Goal: Connect with others: Participate in discussion

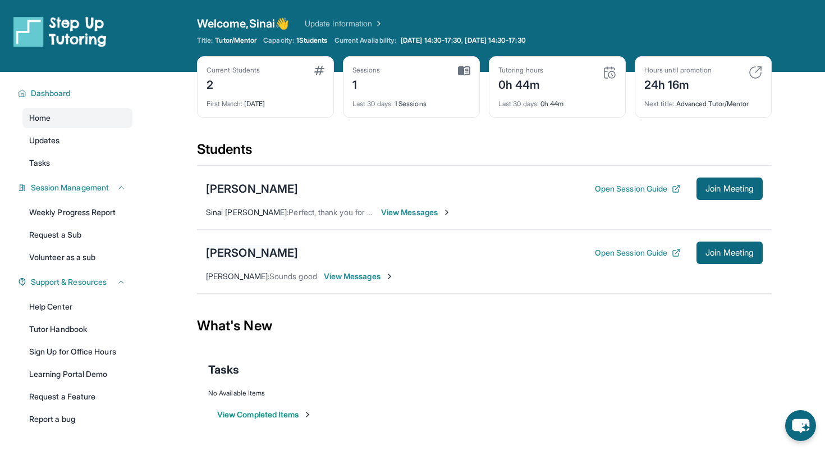
click at [246, 253] on div "[PERSON_NAME]" at bounding box center [252, 253] width 92 height 16
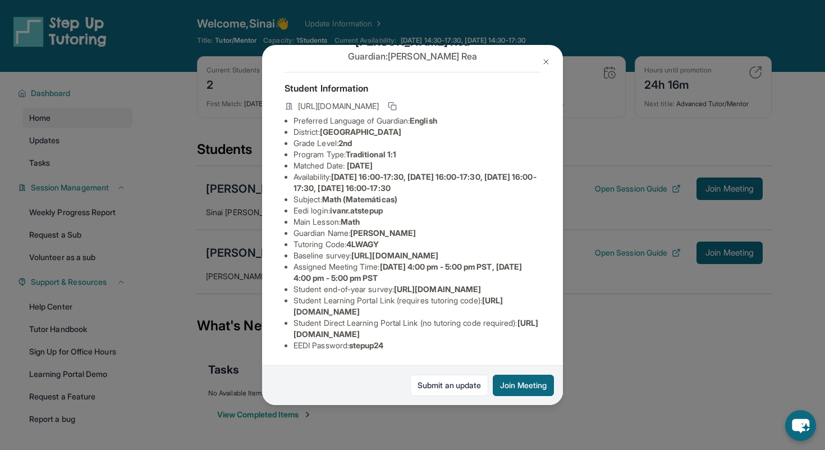
scroll to position [102, 0]
click at [548, 62] on img at bounding box center [546, 61] width 9 height 9
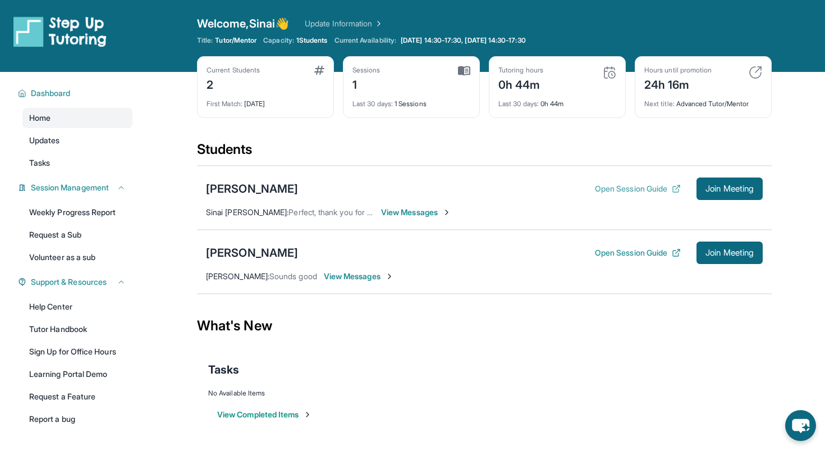
click at [617, 190] on button "Open Session Guide" at bounding box center [638, 188] width 86 height 11
drag, startPoint x: 259, startPoint y: 253, endPoint x: 577, endPoint y: 246, distance: 317.8
click at [415, 249] on div "[PERSON_NAME] Open Session Guide Join Meeting" at bounding box center [484, 252] width 557 height 22
click at [651, 248] on button "Open Session Guide" at bounding box center [638, 252] width 86 height 11
click at [286, 414] on button "View Completed Items" at bounding box center [264, 414] width 95 height 11
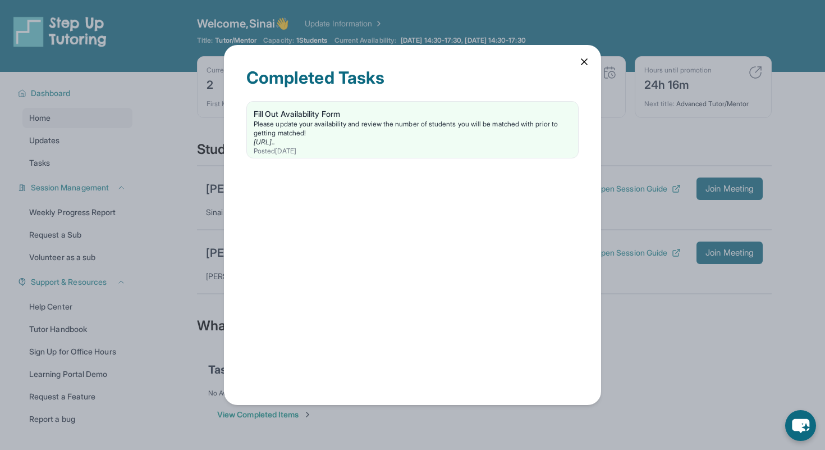
click at [578, 61] on div "Completed Tasks Fill Out Availability Form Please update your availability and …" at bounding box center [412, 225] width 377 height 360
click at [586, 63] on icon at bounding box center [585, 62] width 6 height 6
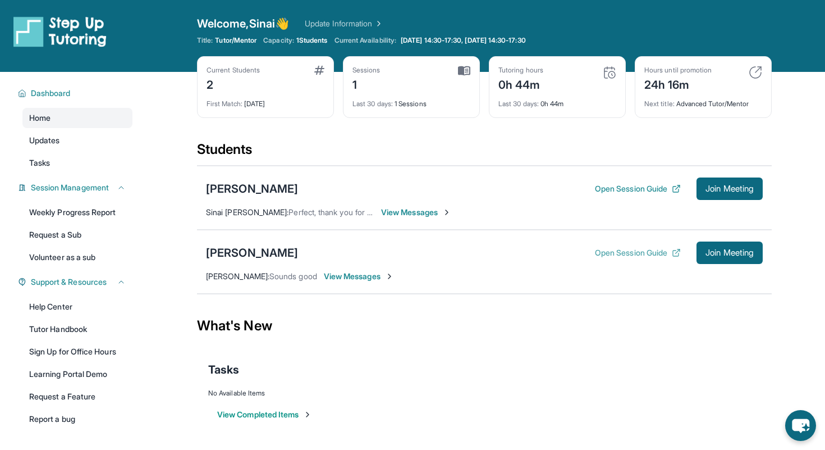
click at [618, 257] on button "Open Session Guide" at bounding box center [638, 252] width 86 height 11
click at [649, 189] on button "Open Session Guide" at bounding box center [638, 188] width 86 height 11
click at [711, 249] on span "Join Meeting" at bounding box center [730, 252] width 48 height 7
click at [630, 252] on button "Open Session Guide" at bounding box center [638, 252] width 86 height 11
click at [619, 188] on button "Open Session Guide" at bounding box center [638, 188] width 86 height 11
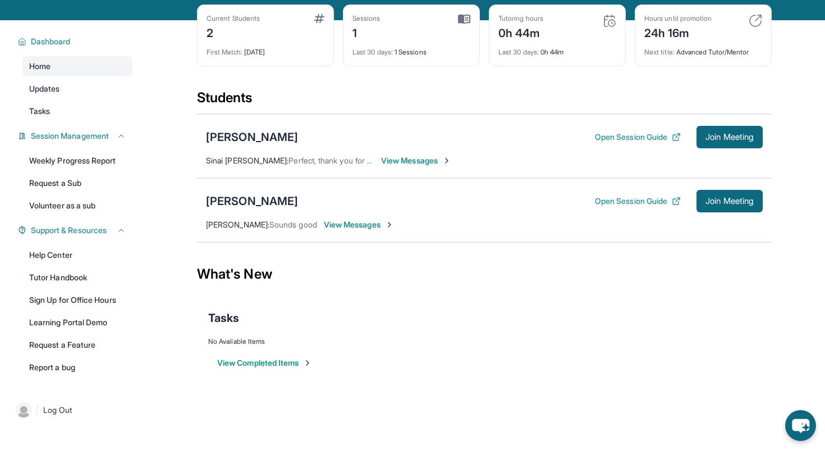
scroll to position [52, 0]
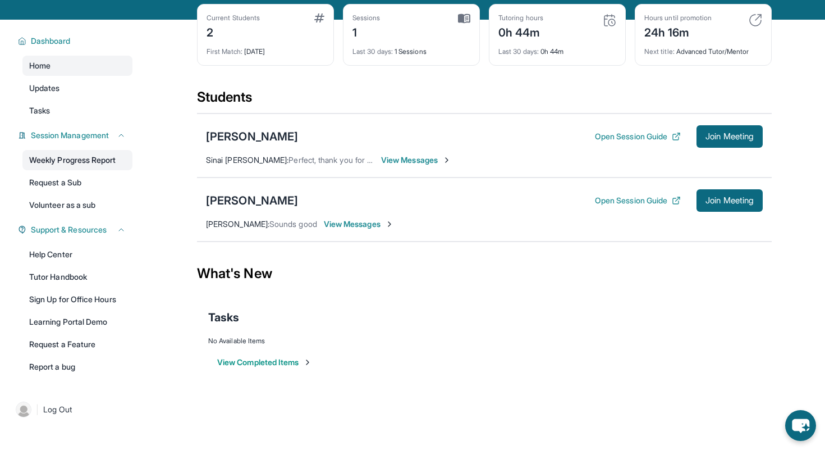
click at [84, 164] on link "Weekly Progress Report" at bounding box center [77, 160] width 110 height 20
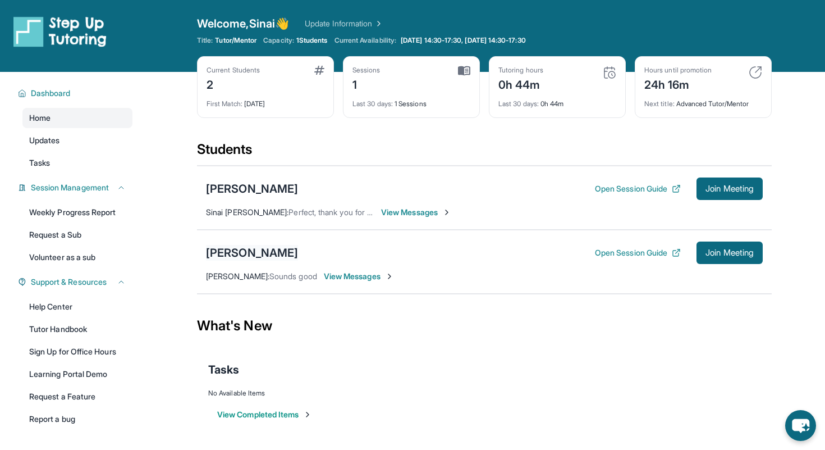
click at [243, 250] on div "[PERSON_NAME]" at bounding box center [252, 253] width 92 height 16
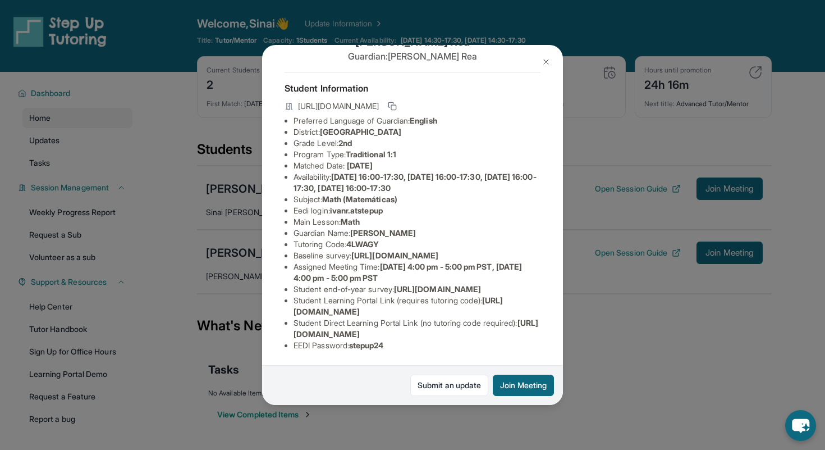
scroll to position [112, 0]
click at [546, 57] on img at bounding box center [546, 61] width 9 height 9
